Goal: Transaction & Acquisition: Purchase product/service

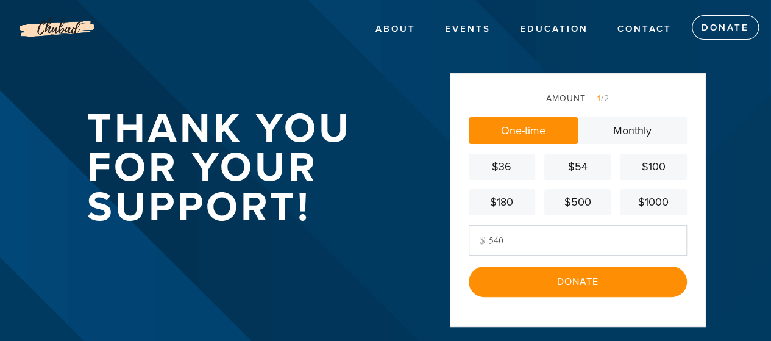
click at [527, 231] on input "540" at bounding box center [578, 240] width 218 height 30
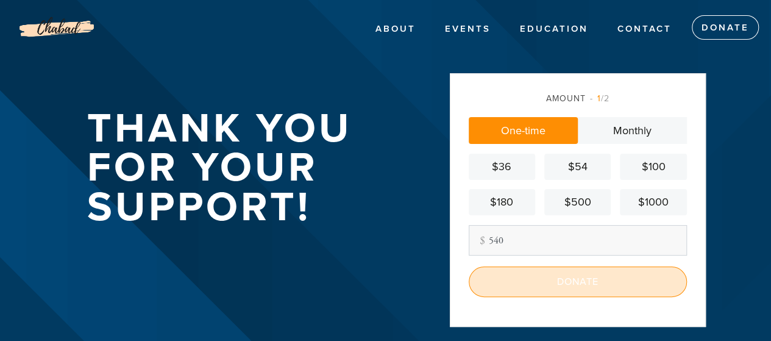
type input "540"
click at [568, 279] on input "Donate" at bounding box center [578, 281] width 218 height 30
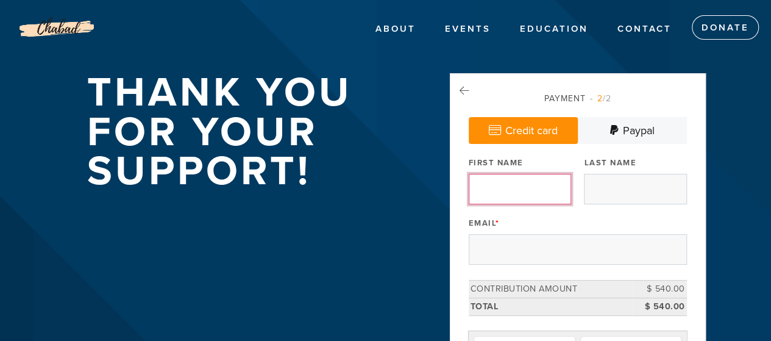
click at [484, 191] on input "First Name" at bounding box center [520, 189] width 102 height 30
type input "Alex"
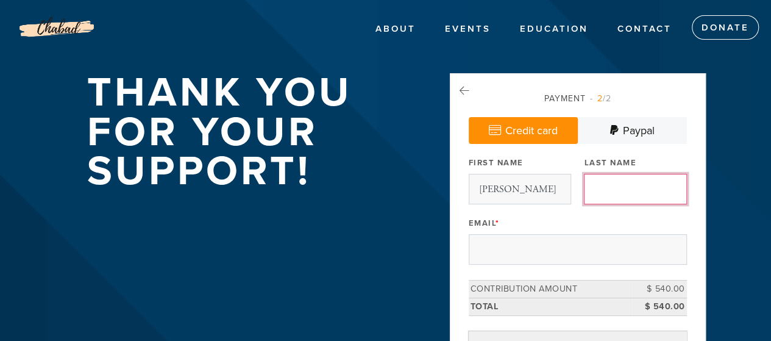
type input "Liff"
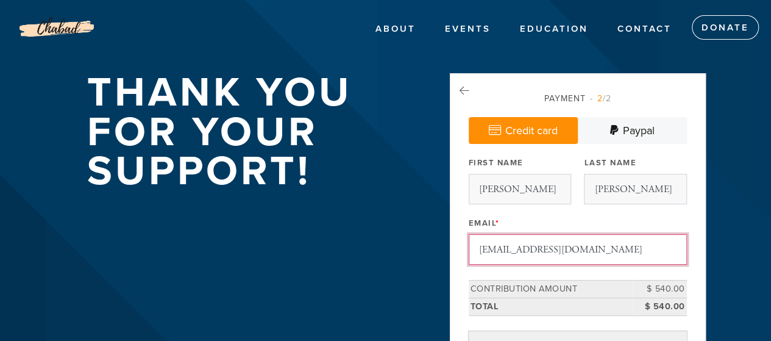
drag, startPoint x: 581, startPoint y: 249, endPoint x: 456, endPoint y: 252, distance: 125.0
click at [456, 252] on div "Payment 2 /2 Credit card Paypal Payment Processor Pay Later PayPal Stripe First…" at bounding box center [578, 300] width 256 height 454
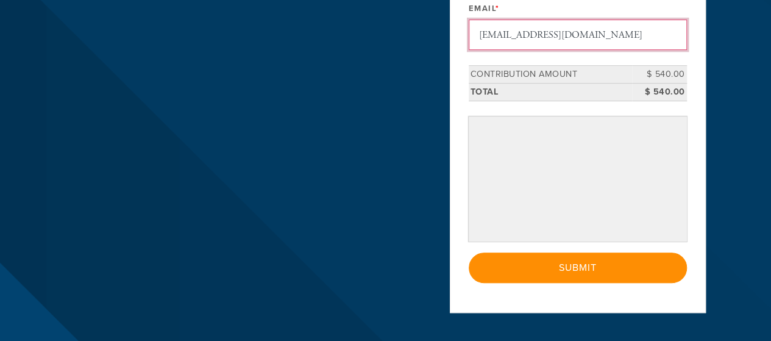
scroll to position [218, 0]
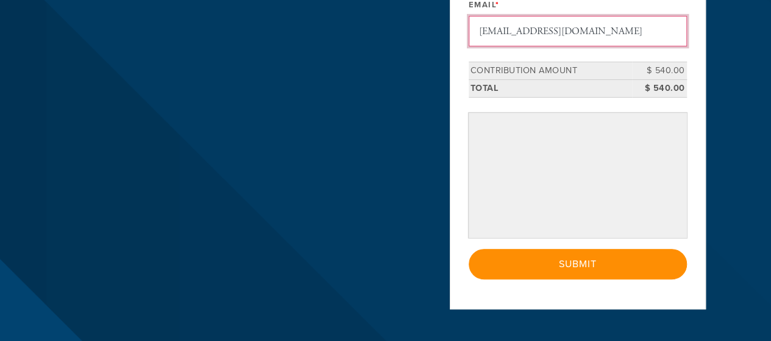
type input "alexliff88@gmail.com"
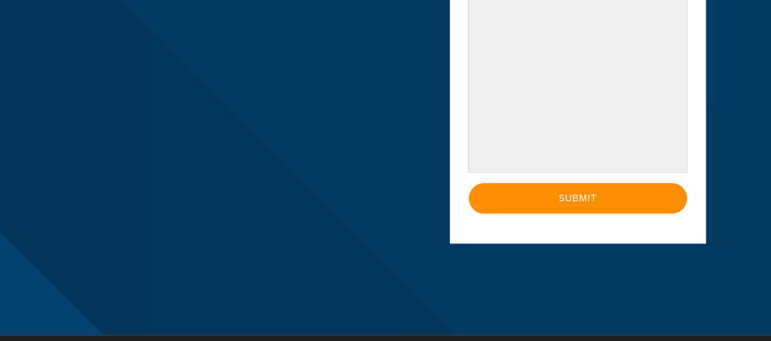
scroll to position [386, 0]
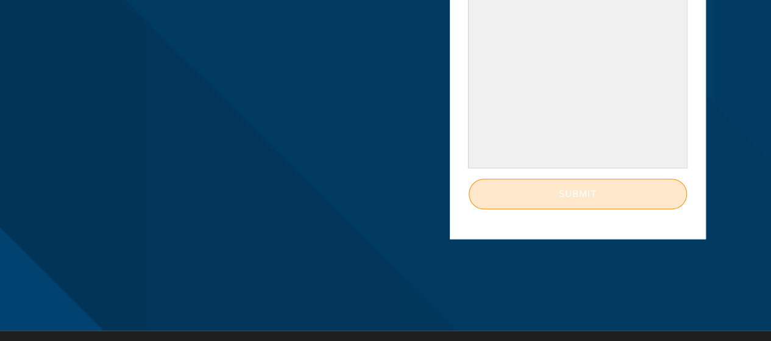
click at [583, 191] on input "Submit" at bounding box center [578, 194] width 218 height 30
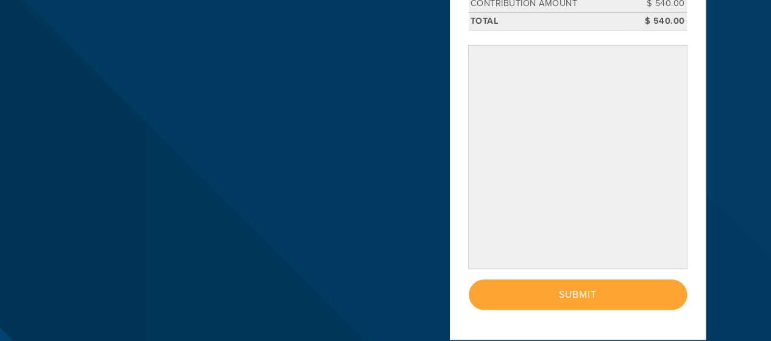
scroll to position [261, 0]
